Goal: Information Seeking & Learning: Learn about a topic

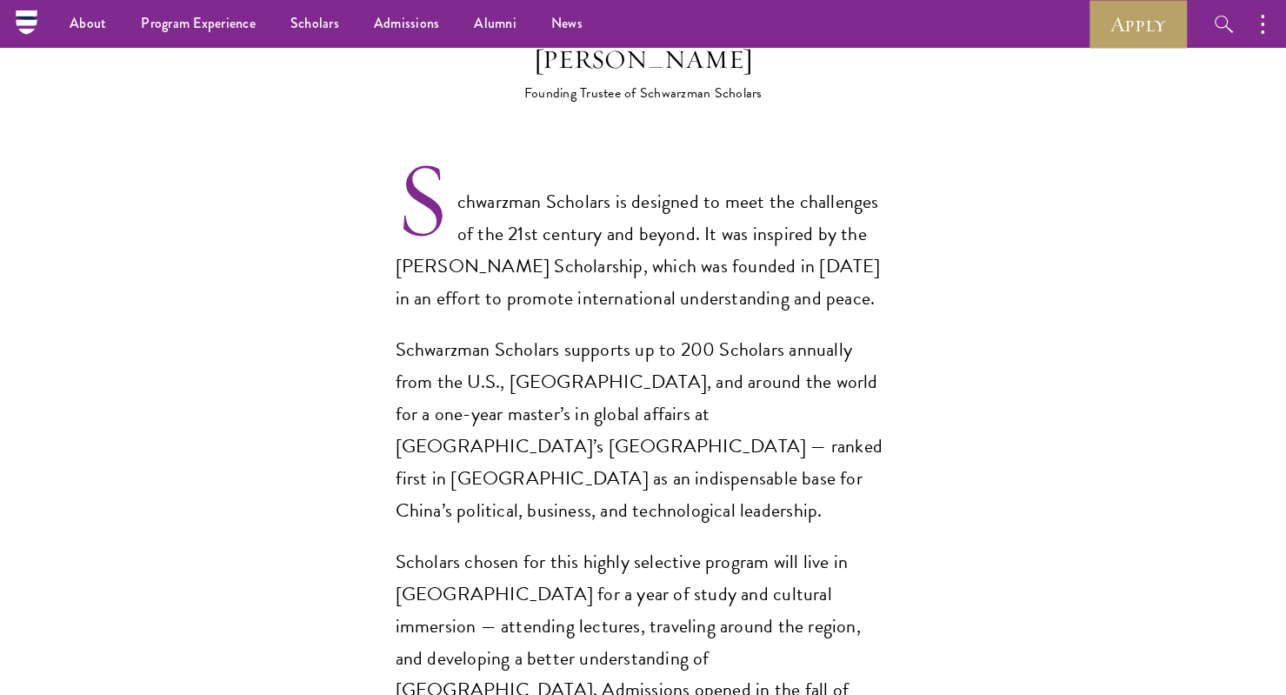
scroll to position [1100, 0]
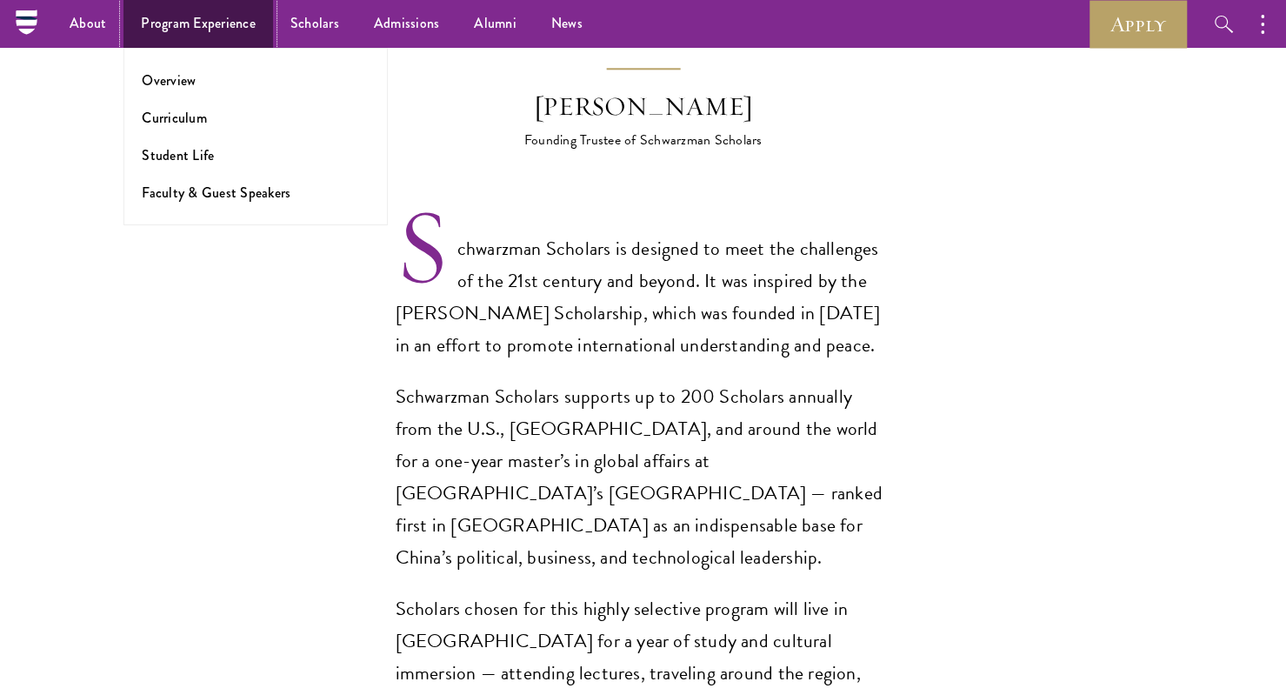
click at [183, 32] on link "Program Experience" at bounding box center [198, 24] width 150 height 48
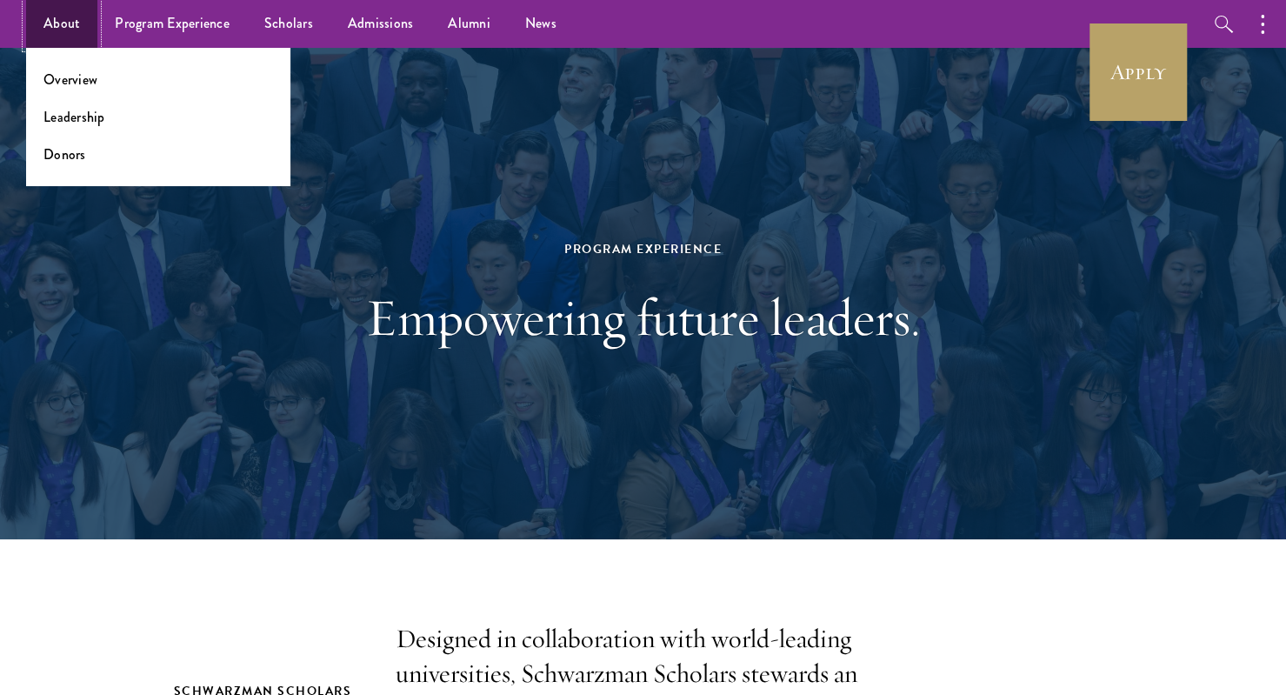
click at [71, 27] on link "About" at bounding box center [61, 24] width 71 height 48
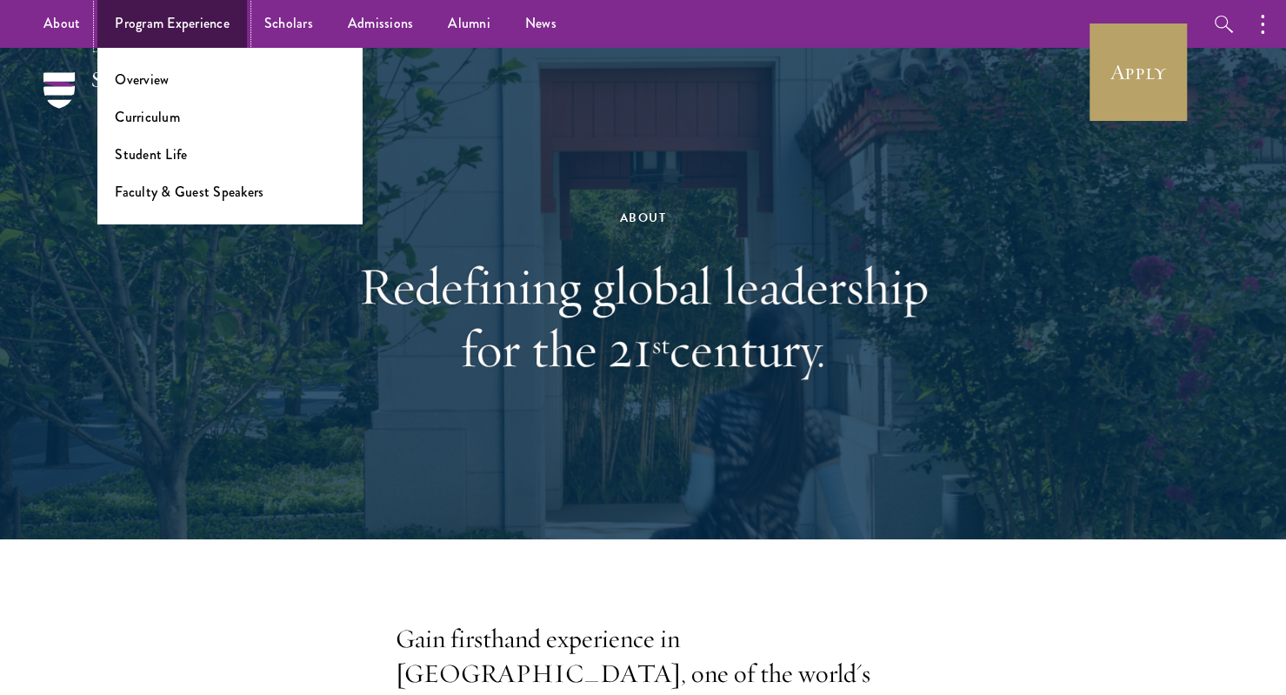
click at [186, 45] on link "Program Experience" at bounding box center [172, 24] width 150 height 48
